Goal: Transaction & Acquisition: Purchase product/service

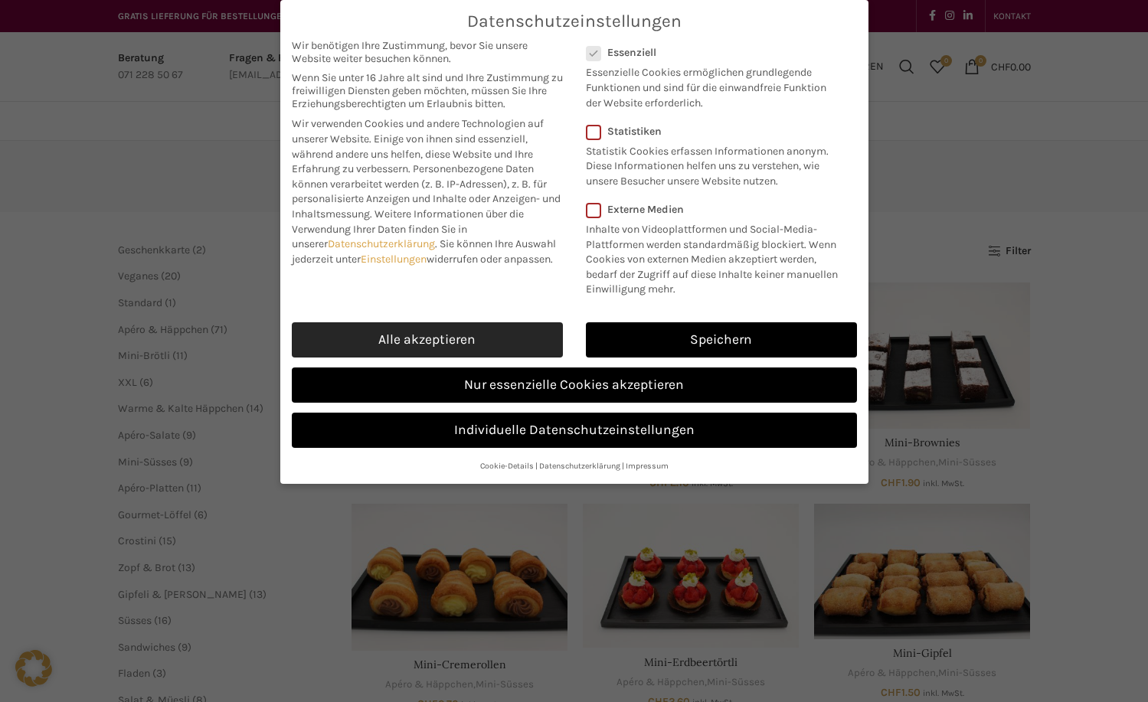
click at [459, 342] on link "Alle akzeptieren" at bounding box center [427, 339] width 271 height 35
checkbox input "true"
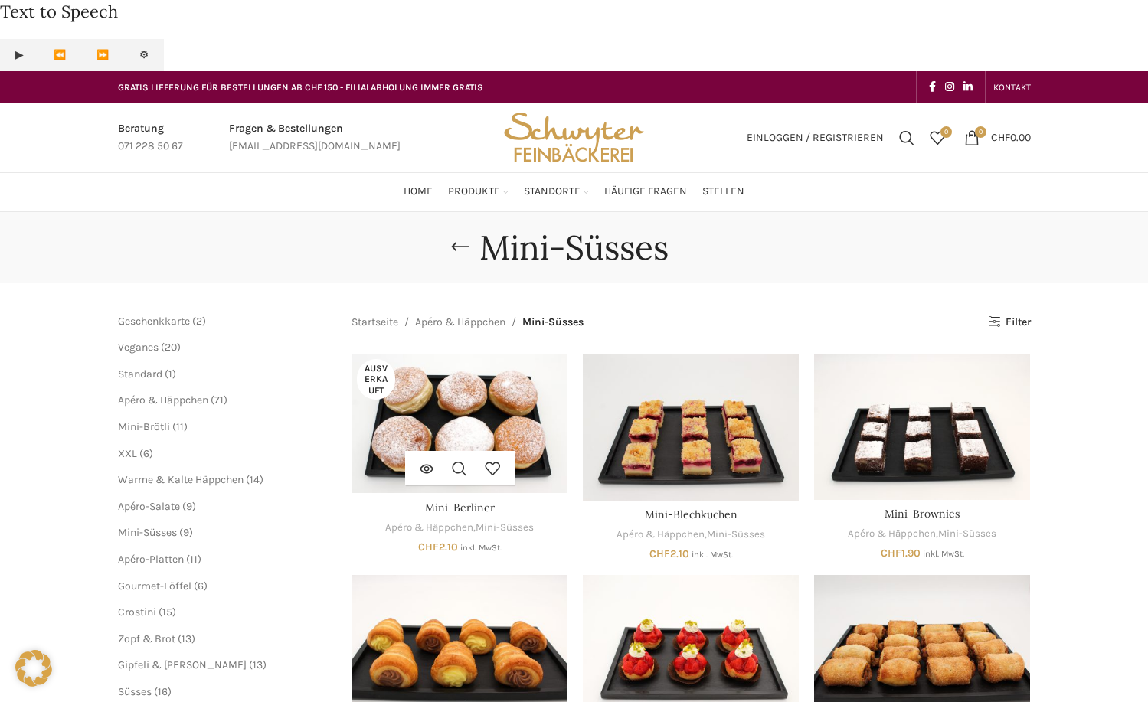
click at [461, 354] on img "Mini-Berliner" at bounding box center [460, 423] width 216 height 139
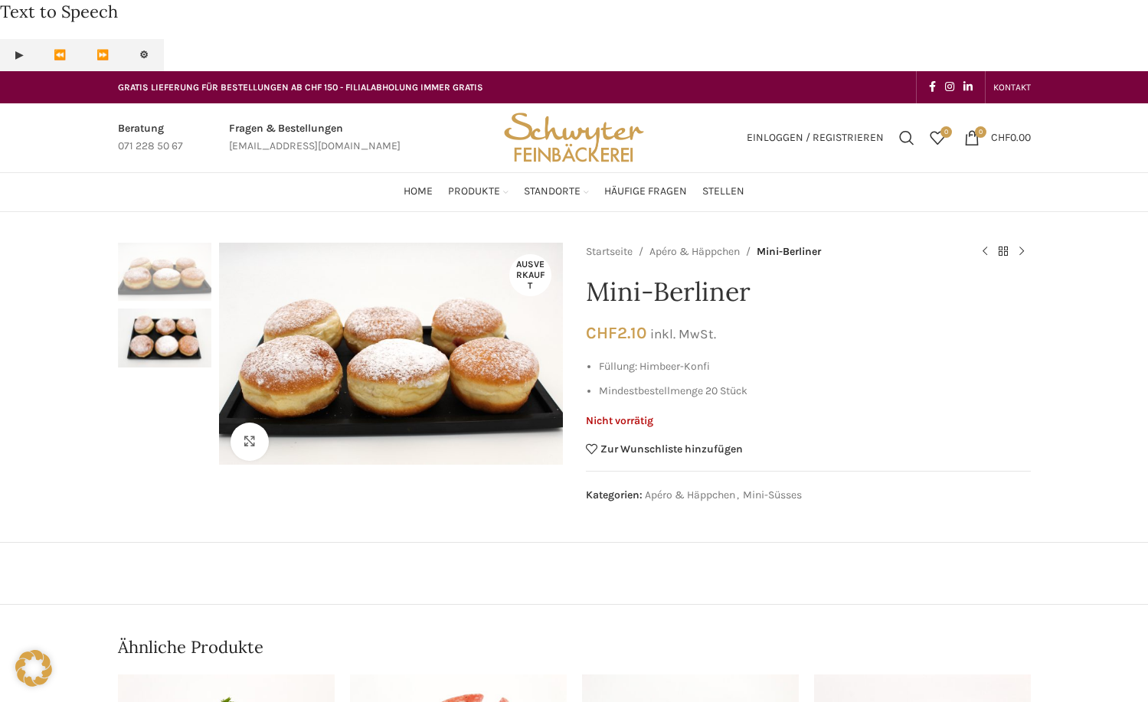
click at [191, 309] on img "2 / 2" at bounding box center [164, 338] width 93 height 59
